Goal: Transaction & Acquisition: Subscribe to service/newsletter

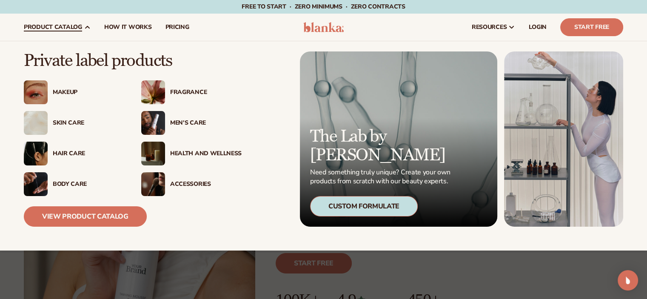
click at [69, 94] on div "Makeup" at bounding box center [88, 92] width 71 height 7
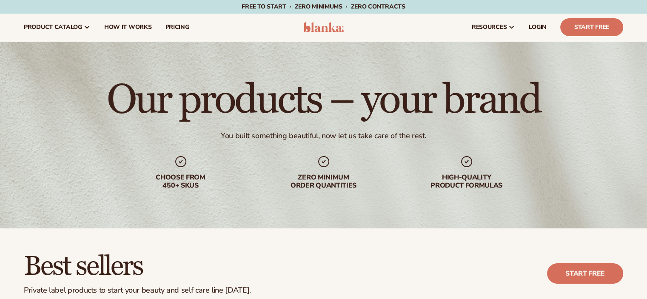
scroll to position [213, 0]
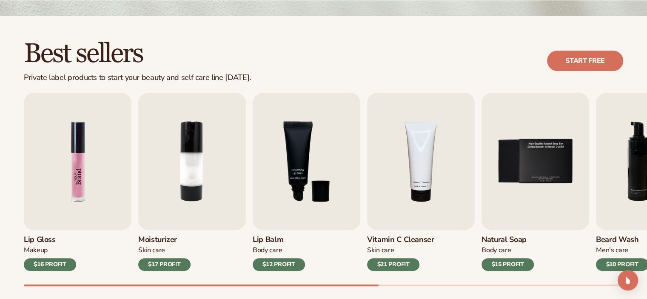
click at [84, 137] on img "1 / 9" at bounding box center [78, 161] width 108 height 137
click at [87, 211] on img "1 / 9" at bounding box center [78, 161] width 108 height 137
click at [42, 182] on img "1 / 9" at bounding box center [78, 161] width 108 height 137
click at [80, 168] on img "1 / 9" at bounding box center [78, 161] width 108 height 137
click at [43, 241] on h3 "Lip Gloss" at bounding box center [50, 239] width 52 height 9
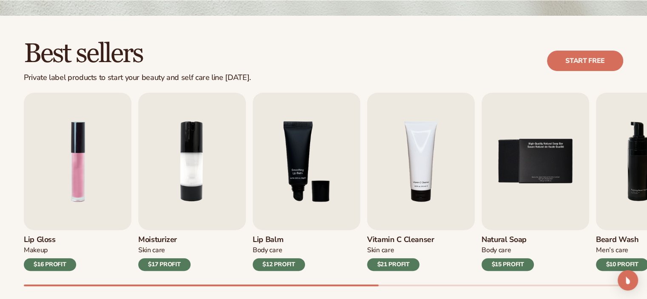
click at [45, 272] on div "Lip Gloss Makeup $16 PROFIT Moisturizer Skin Care $17 PROFIT Lip Balm Body Care…" at bounding box center [335, 190] width 623 height 194
click at [49, 265] on div "$16 PROFIT" at bounding box center [50, 264] width 52 height 13
click at [95, 236] on div "Lip Gloss Makeup $16 PROFIT" at bounding box center [78, 250] width 108 height 41
click at [575, 59] on link "Start free" at bounding box center [585, 61] width 76 height 20
